Goal: Transaction & Acquisition: Purchase product/service

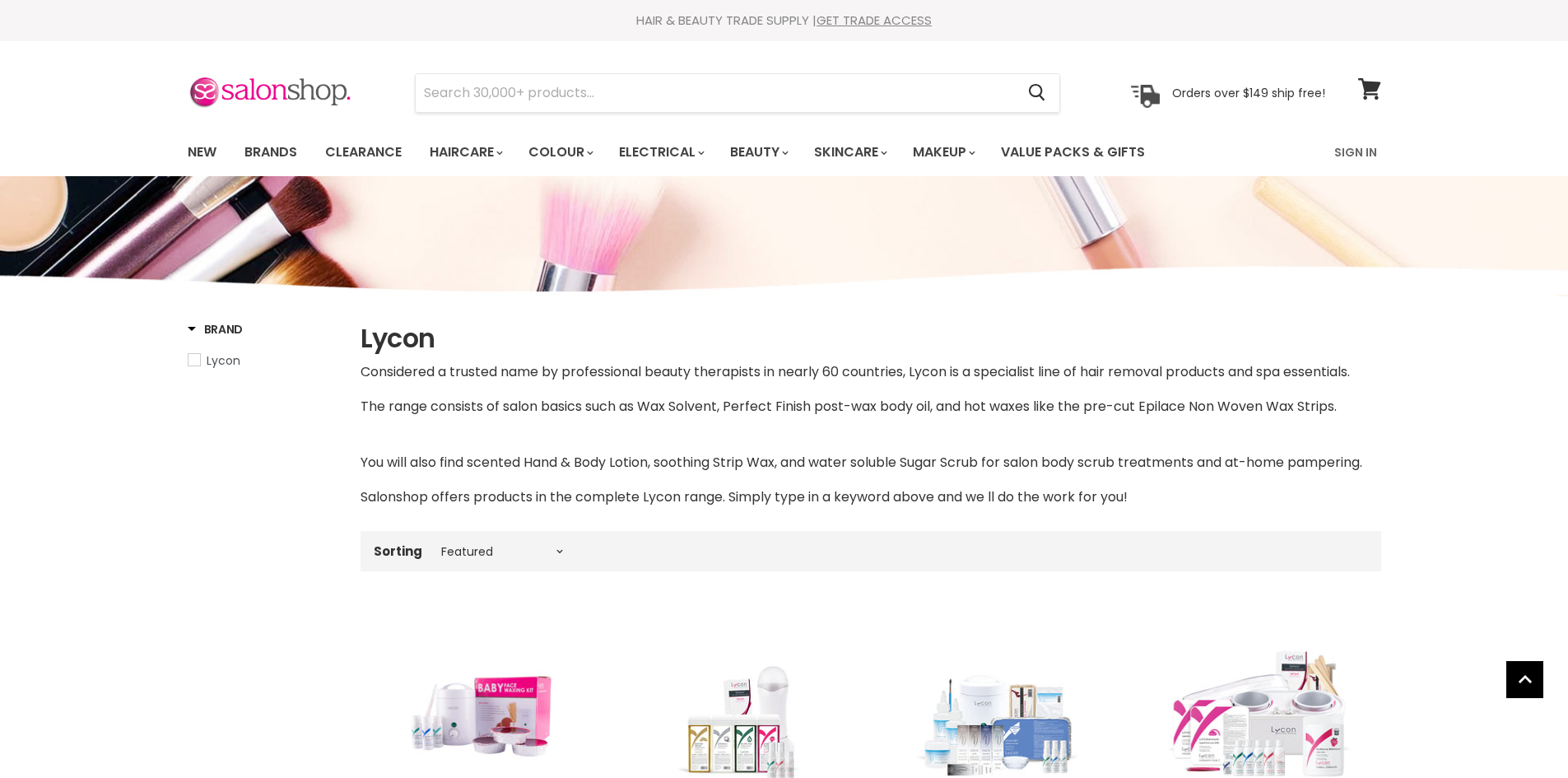
select select "manual"
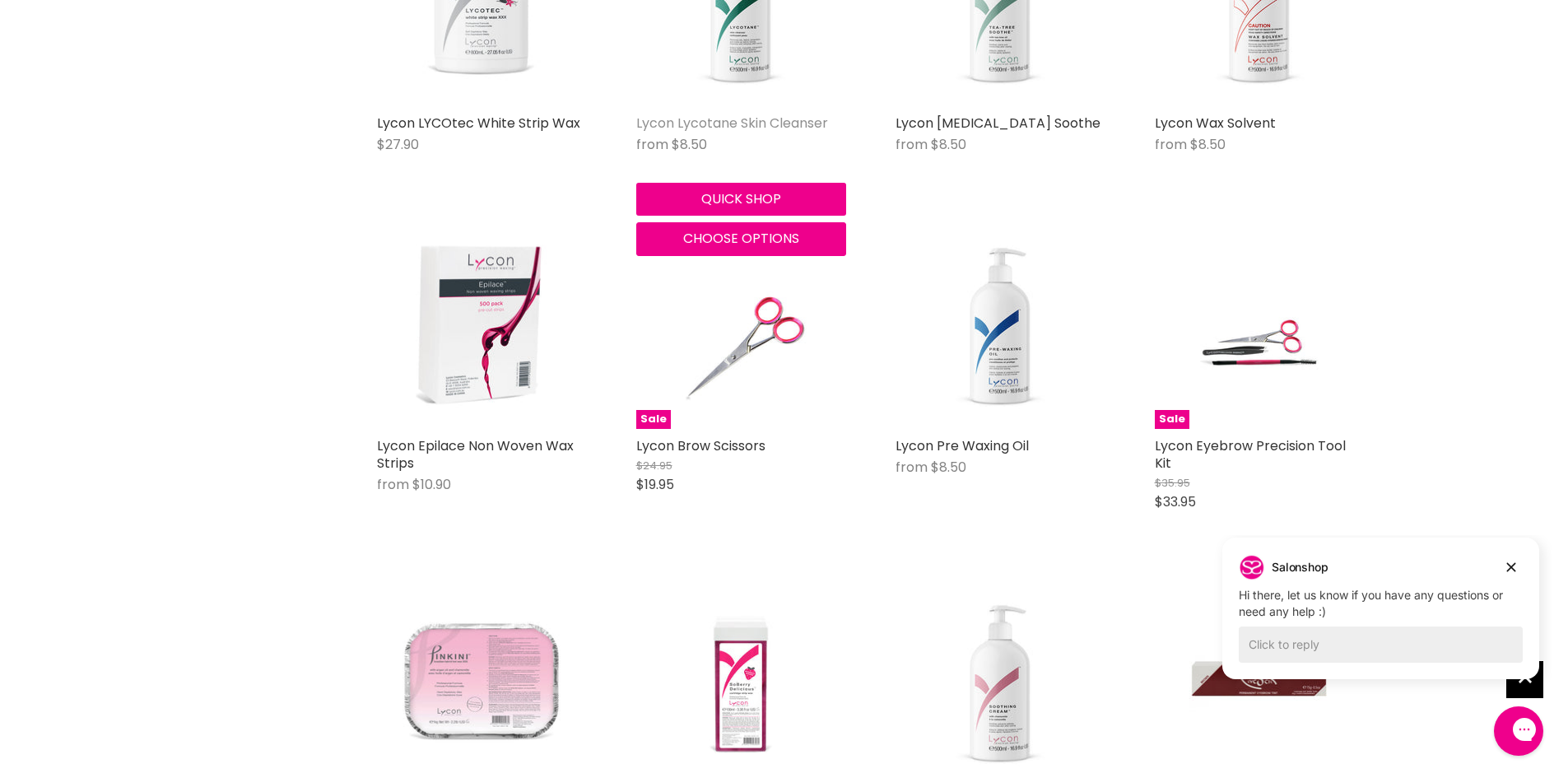
scroll to position [3537, 0]
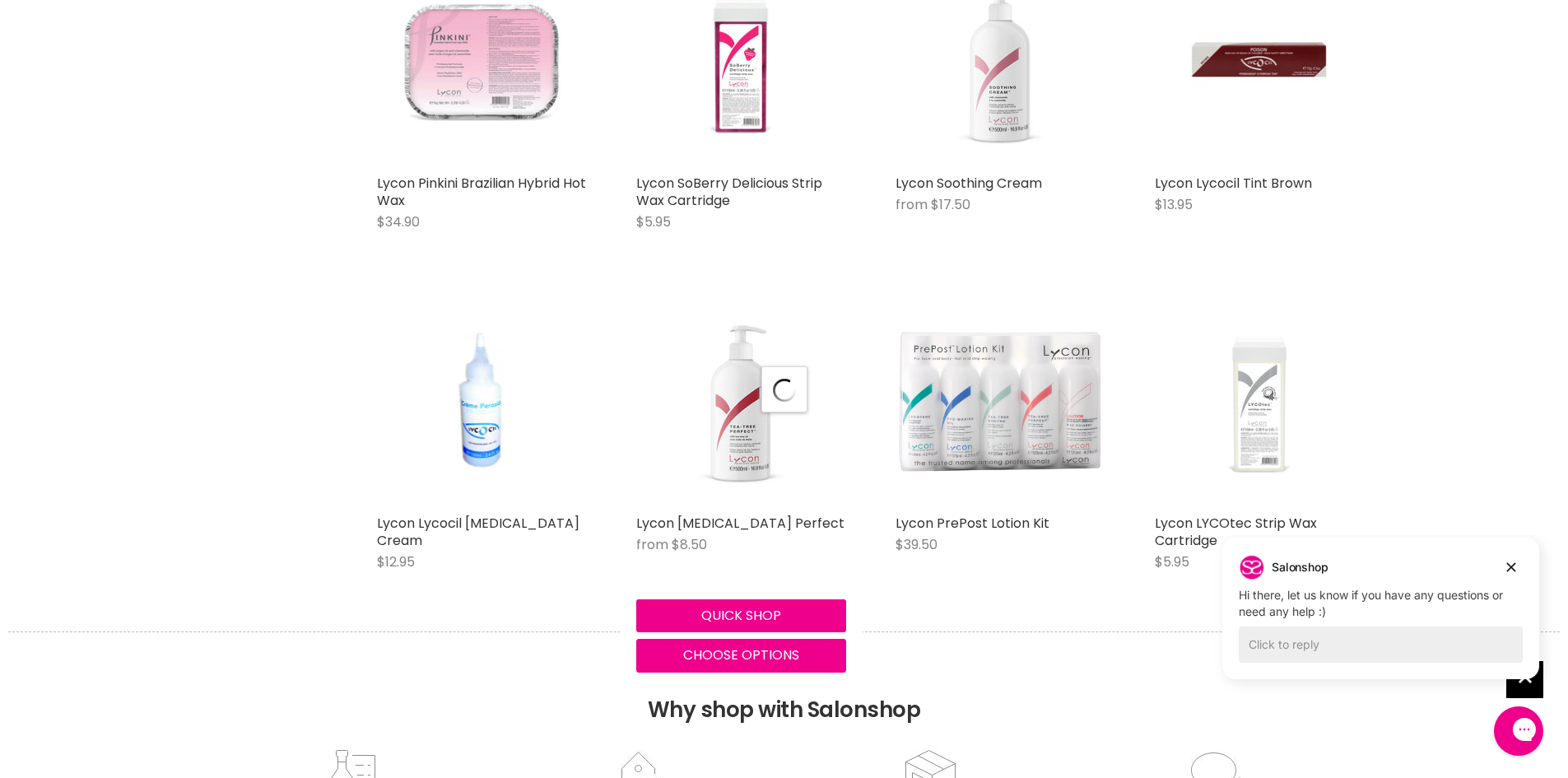
scroll to position [4032, 0]
select select "manual"
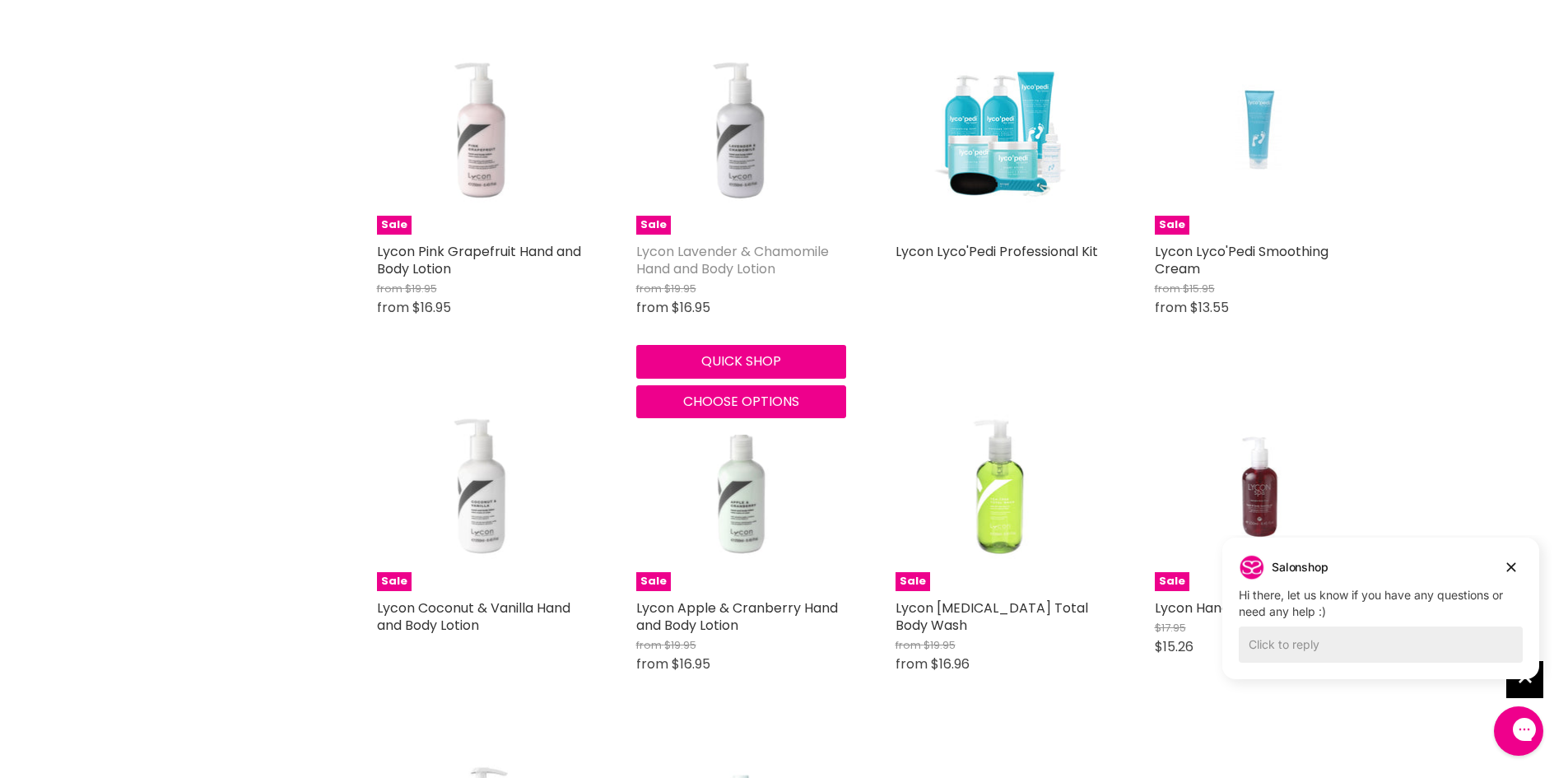
scroll to position [7816, 0]
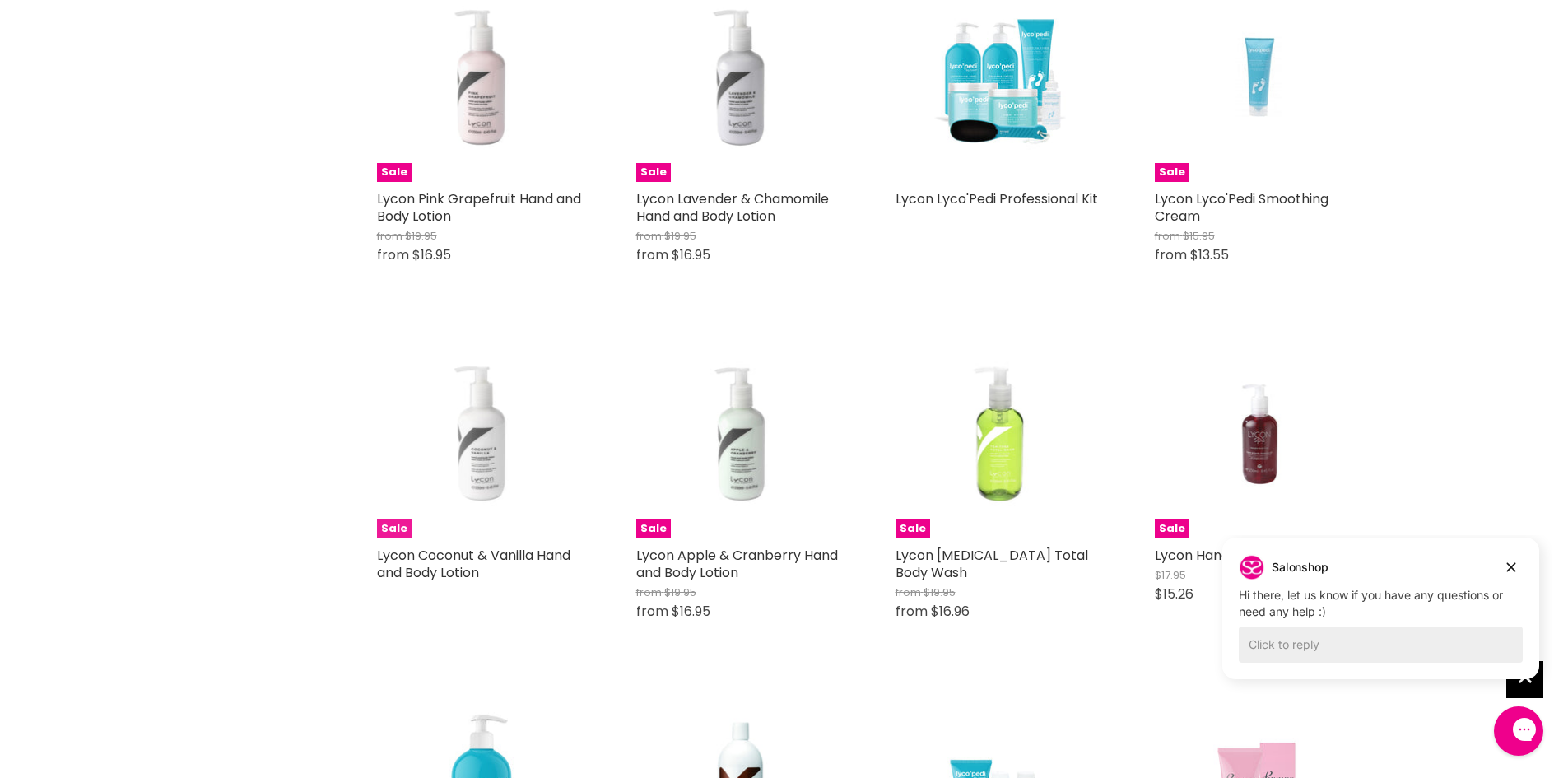
click at [481, 448] on img "Main content" at bounding box center [481, 433] width 140 height 210
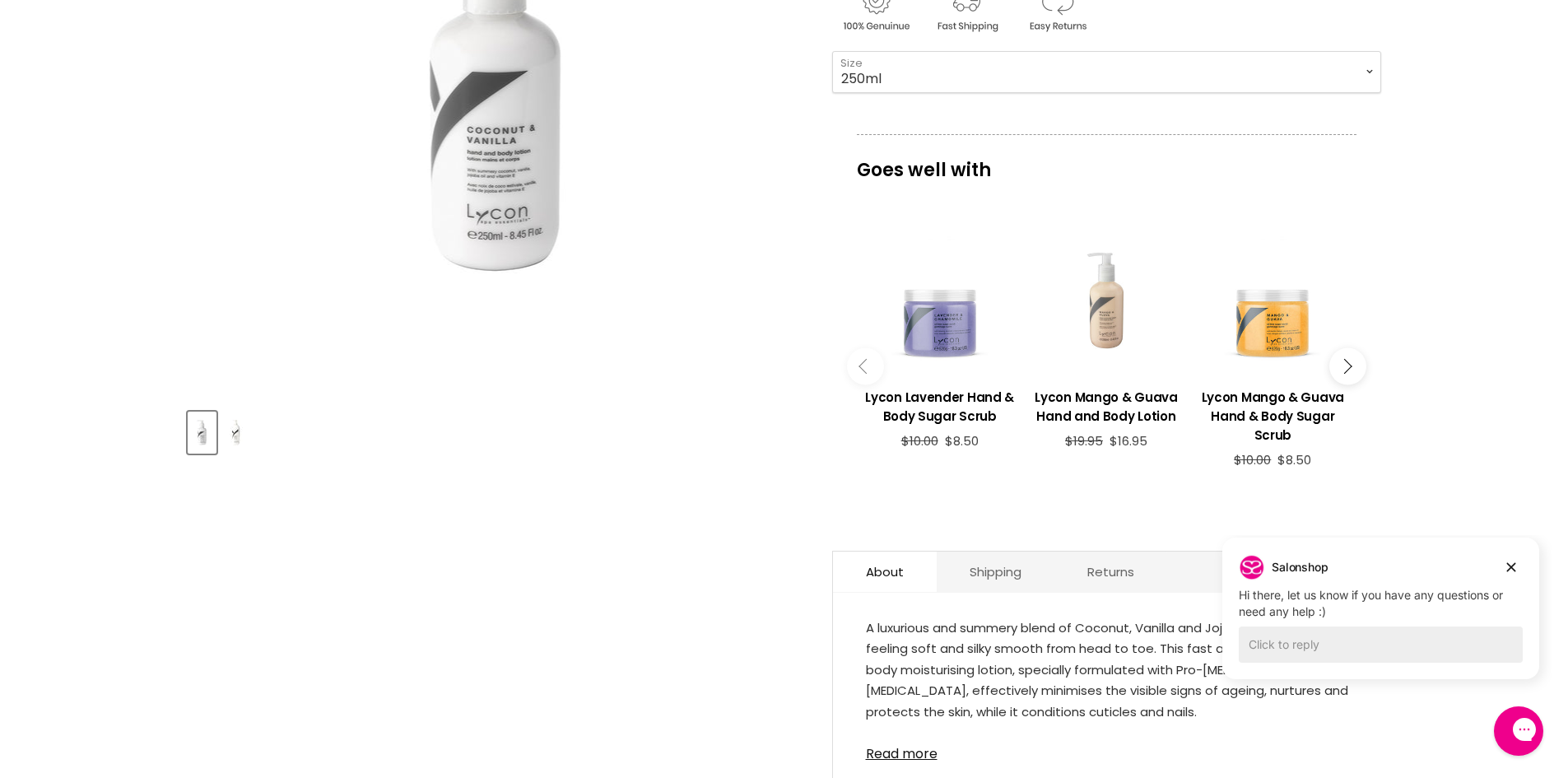
scroll to position [82, 0]
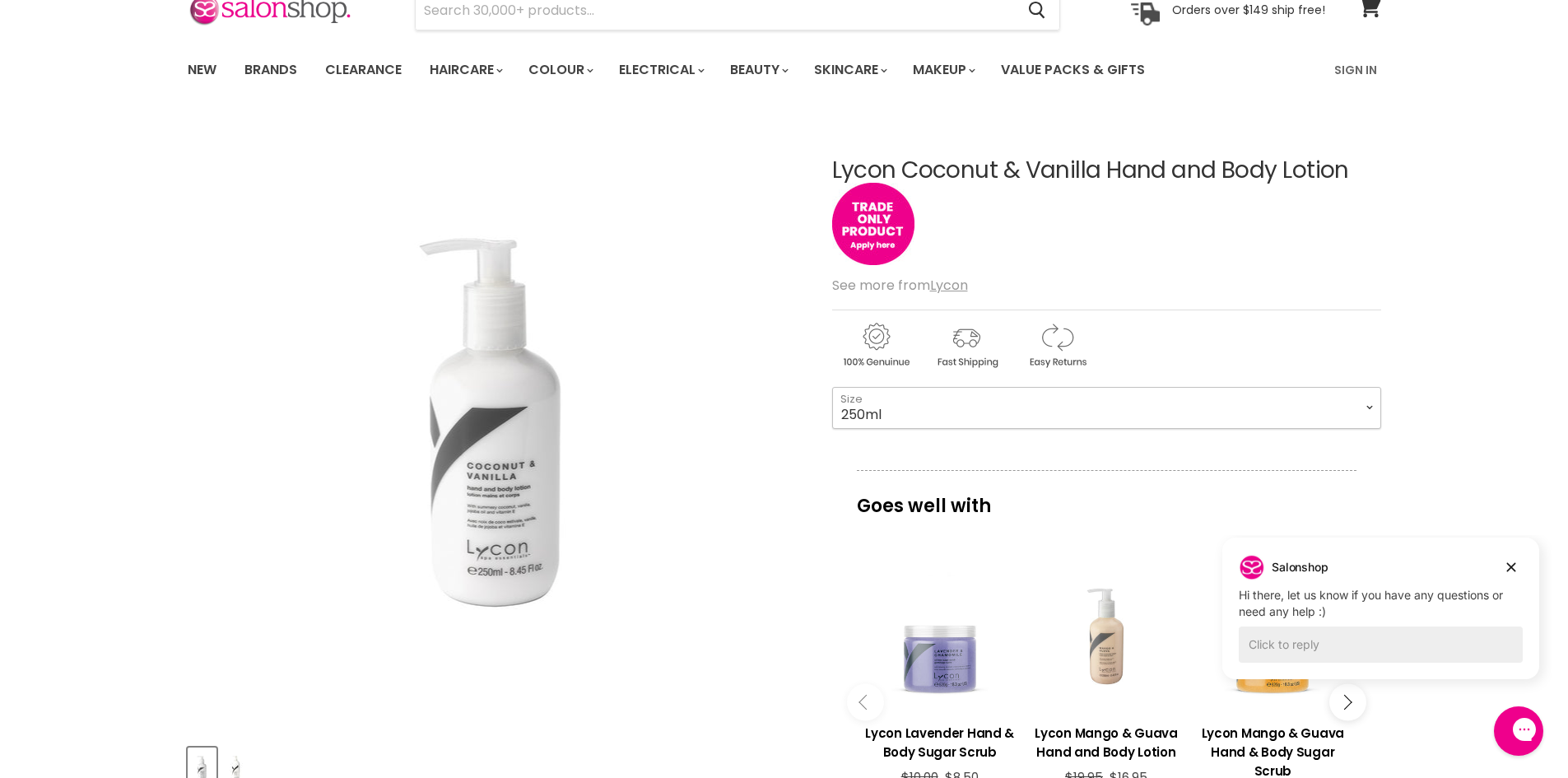
click at [1366, 402] on select "250ml 1 Litre" at bounding box center [1106, 407] width 549 height 41
click at [832, 387] on select "250ml 1 Litre" at bounding box center [1106, 407] width 549 height 41
select select "1 Litre"
click at [771, 300] on div "Click or scroll to zoom Tap or pinch to zoom" at bounding box center [495, 425] width 615 height 615
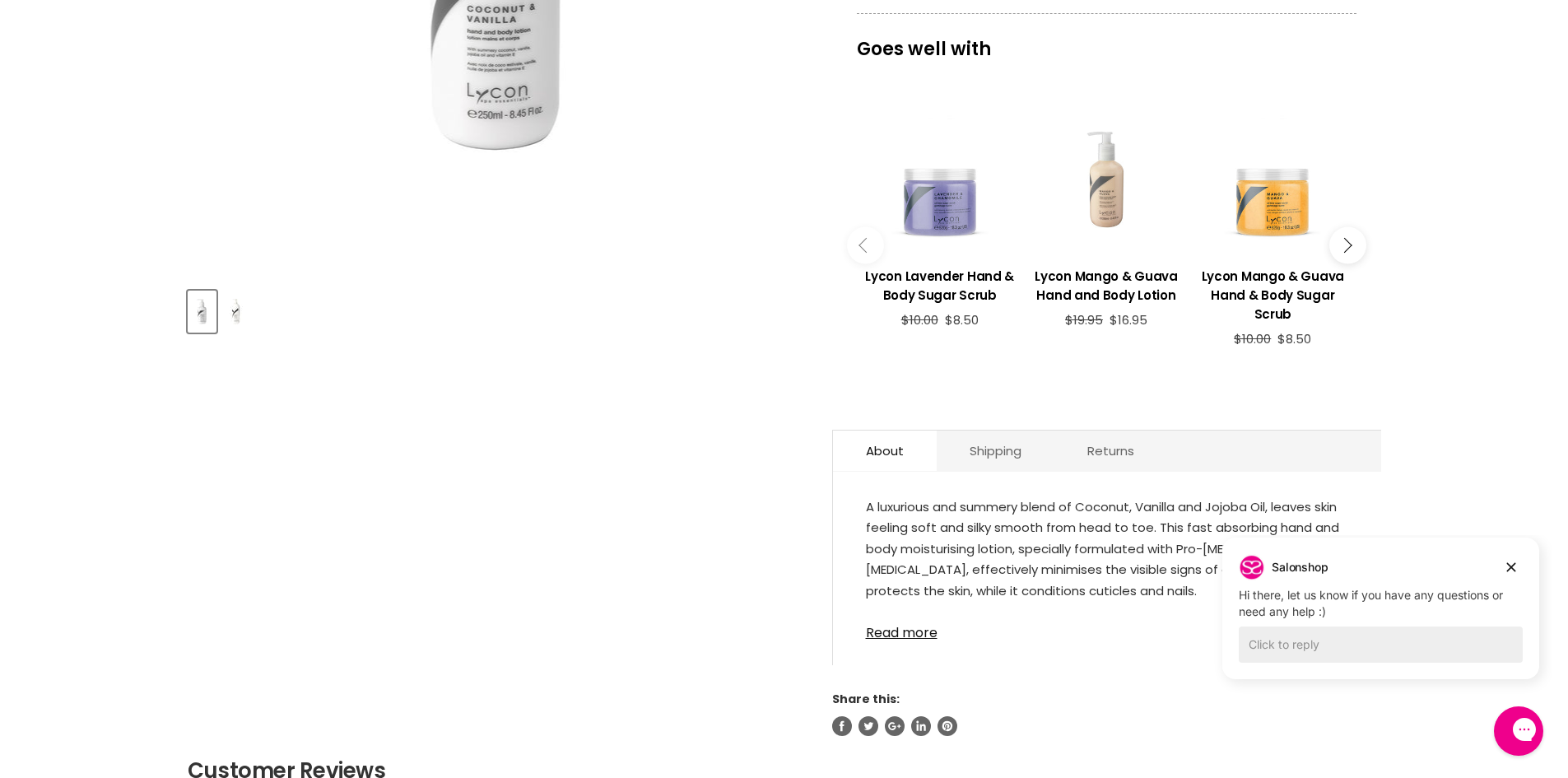
scroll to position [576, 0]
